Goal: Transaction & Acquisition: Purchase product/service

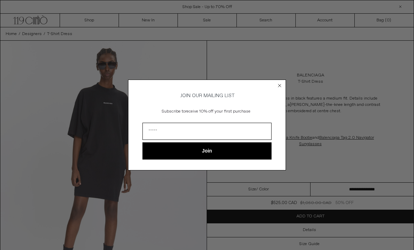
click at [281, 86] on circle "Close dialog" at bounding box center [279, 85] width 7 height 7
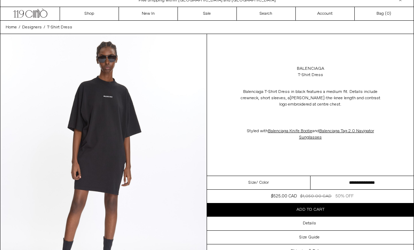
scroll to position [7, 0]
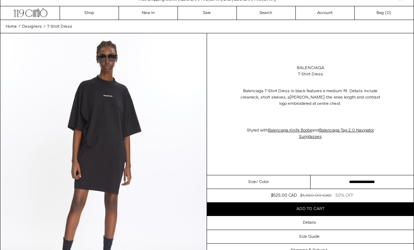
click at [345, 207] on button "Add to cart" at bounding box center [310, 208] width 207 height 13
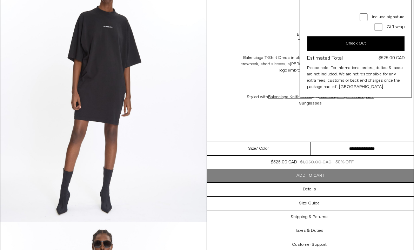
scroll to position [77, 0]
click at [296, 149] on div "Size / Color" at bounding box center [258, 149] width 103 height 14
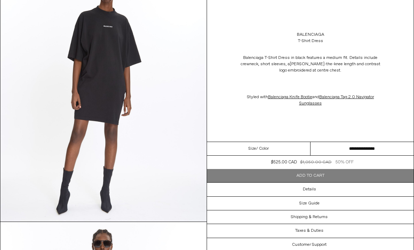
click at [291, 146] on div "Size / Color" at bounding box center [258, 149] width 103 height 14
click at [267, 147] on span "/ Color" at bounding box center [262, 149] width 13 height 6
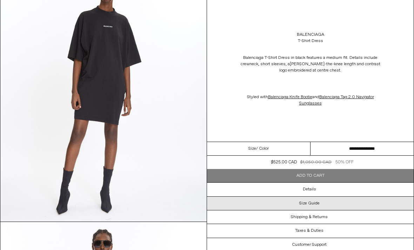
click at [357, 203] on div "Size Guide" at bounding box center [310, 203] width 207 height 13
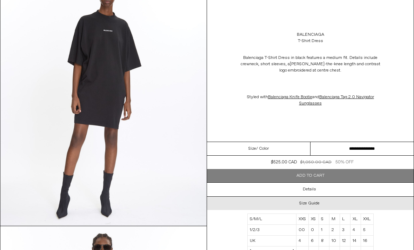
scroll to position [0, 0]
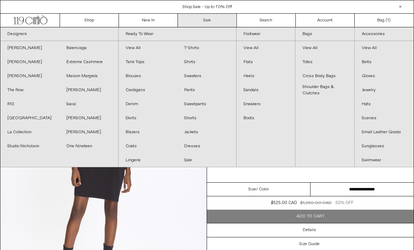
click at [216, 15] on link "Sale" at bounding box center [207, 20] width 59 height 13
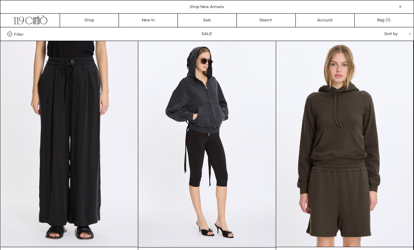
click at [395, 35] on div "Sort by .cls-1{fill:#231f20}" at bounding box center [374, 33] width 63 height 13
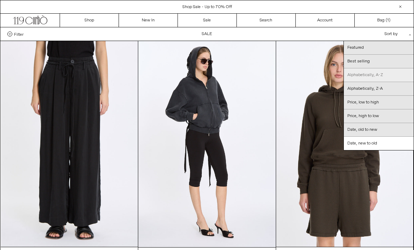
click at [400, 74] on link "Alphabetically, A-Z" at bounding box center [379, 75] width 70 height 14
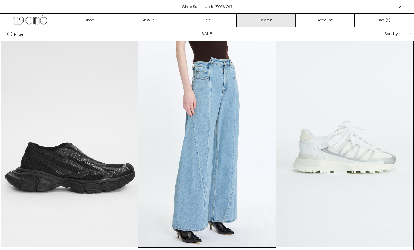
click at [263, 23] on link "Search" at bounding box center [266, 20] width 59 height 13
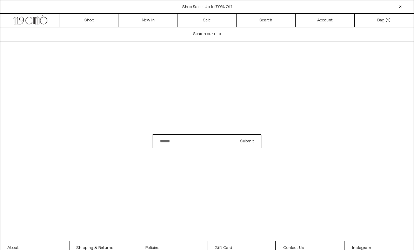
click at [216, 142] on div "Search field cannot be empty Submit" at bounding box center [207, 141] width 414 height 200
click at [178, 148] on input "Search" at bounding box center [193, 141] width 80 height 14
type input "**********"
click at [247, 148] on button "Submit" at bounding box center [247, 141] width 28 height 14
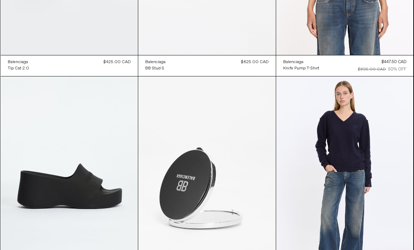
scroll to position [473, 0]
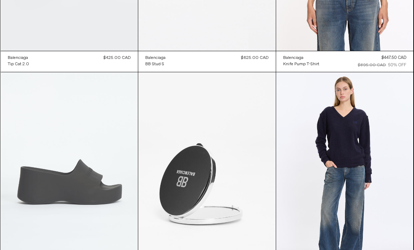
click at [17, 85] on at bounding box center [69, 175] width 137 height 206
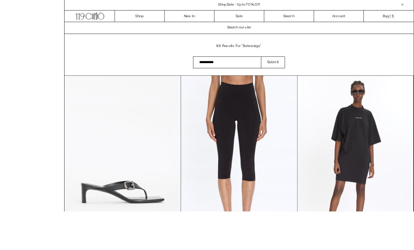
scroll to position [44, 0]
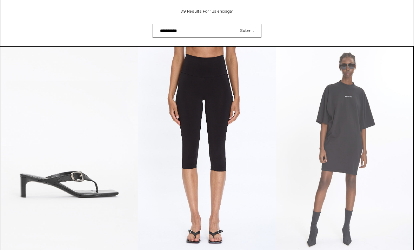
click at [348, 133] on at bounding box center [344, 150] width 137 height 206
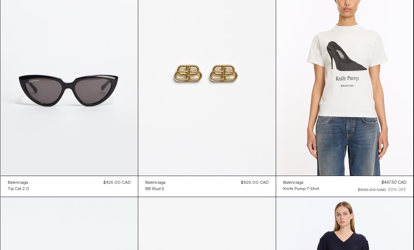
scroll to position [473, 0]
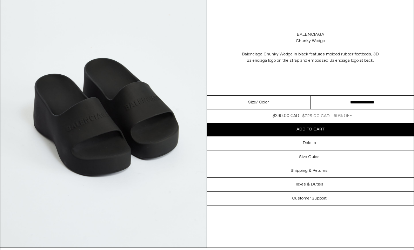
scroll to position [1094, 0]
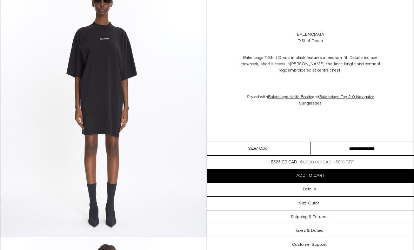
scroll to position [335, 0]
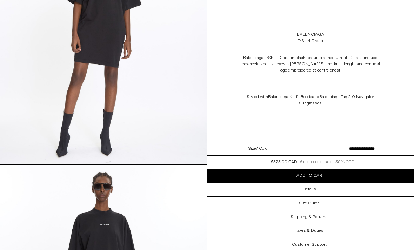
scroll to position [101, 0]
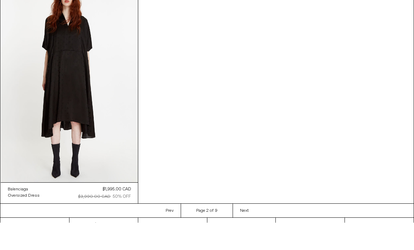
scroll to position [792, 0]
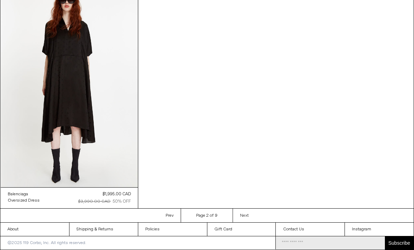
click at [248, 216] on span "Next" at bounding box center [244, 216] width 9 height 6
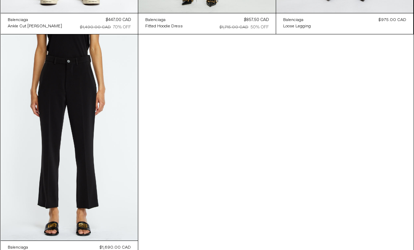
scroll to position [768, 0]
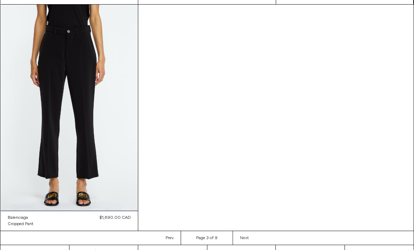
click at [248, 240] on span "Next" at bounding box center [244, 238] width 9 height 6
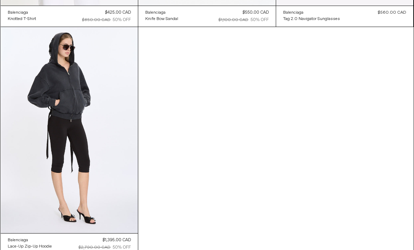
scroll to position [769, 0]
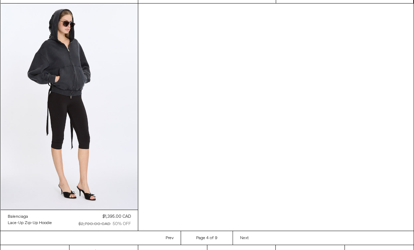
click at [244, 241] on link "Next Next page" at bounding box center [243, 238] width 23 height 14
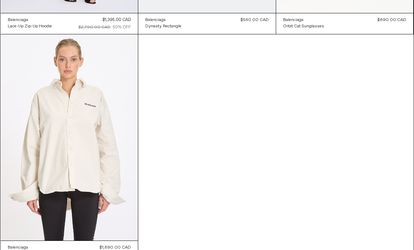
scroll to position [768, 0]
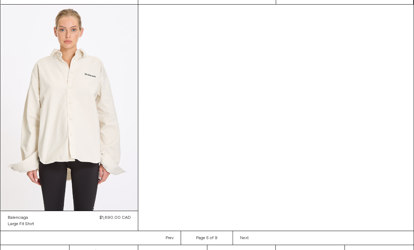
click at [248, 240] on span "Next" at bounding box center [244, 238] width 9 height 6
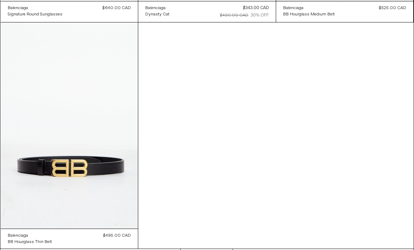
scroll to position [767, 0]
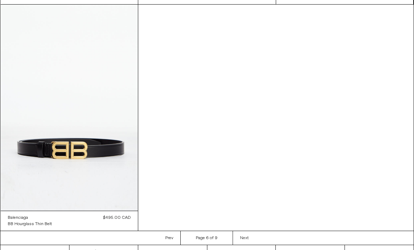
click at [252, 237] on link "Next Next page" at bounding box center [243, 238] width 23 height 14
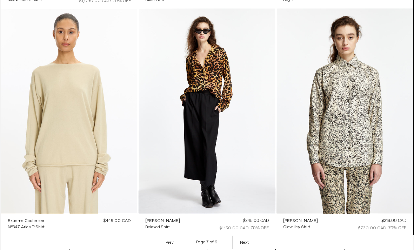
scroll to position [542, 0]
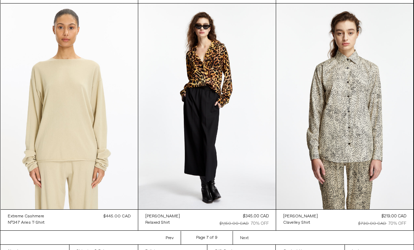
click at [252, 237] on link "Next Next page" at bounding box center [243, 238] width 23 height 14
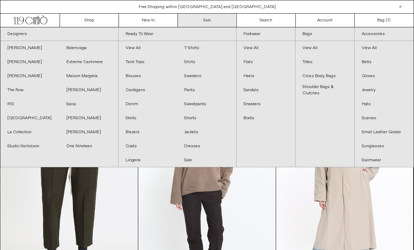
click at [211, 20] on link "Sale" at bounding box center [207, 20] width 59 height 13
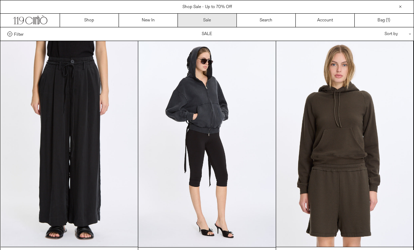
click at [219, 22] on link "Sale" at bounding box center [207, 20] width 59 height 13
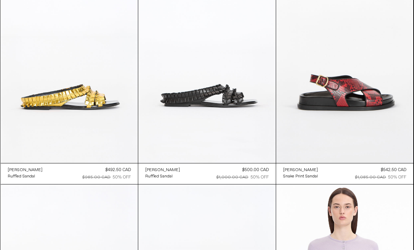
scroll to position [2357, 0]
